Goal: Task Accomplishment & Management: Manage account settings

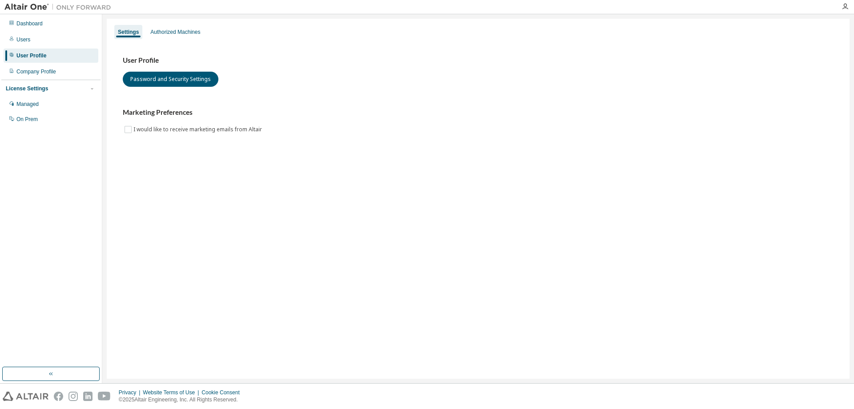
click at [370, 55] on div "User Profile Password and Security Settings Marketing Preferences I would like …" at bounding box center [478, 100] width 733 height 121
click at [225, 50] on div "User Profile Password and Security Settings Marketing Preferences I would like …" at bounding box center [478, 100] width 733 height 121
click at [205, 79] on button "Password and Security Settings" at bounding box center [171, 79] width 96 height 15
